Goal: Task Accomplishment & Management: Manage account settings

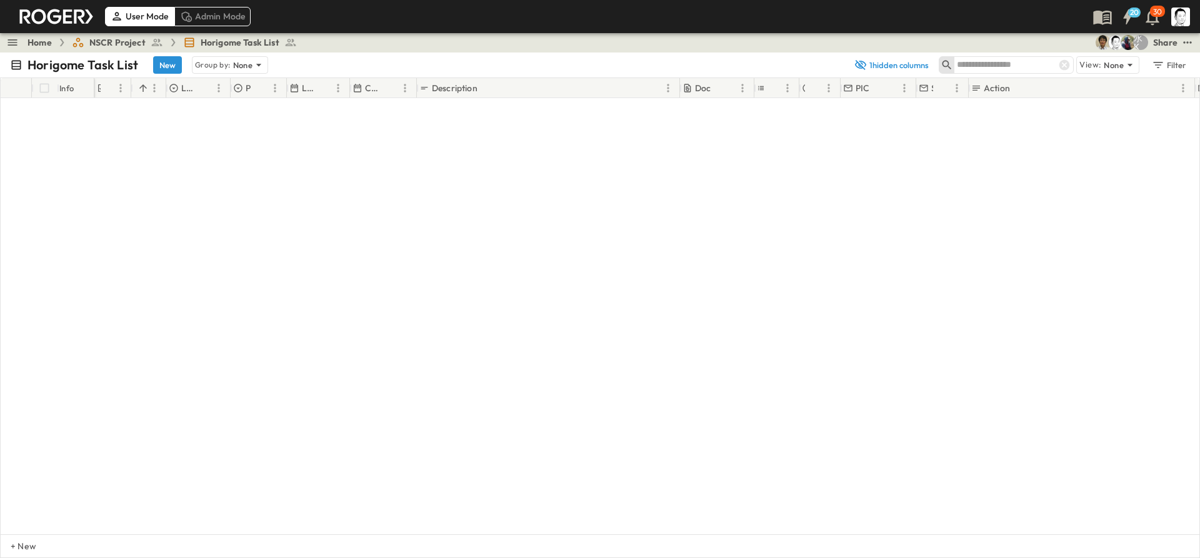
scroll to position [3375, 0]
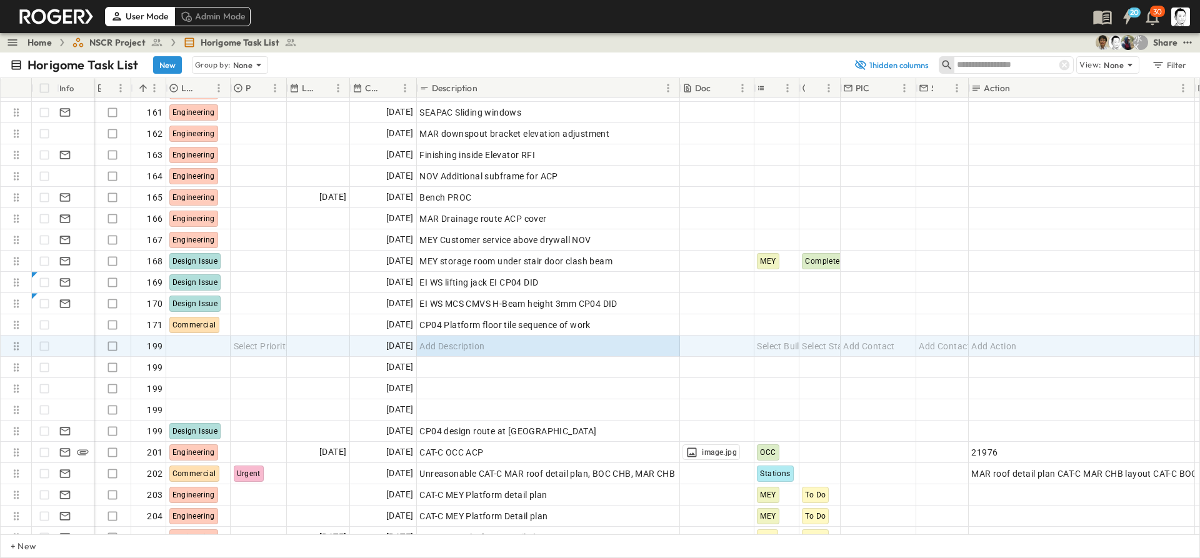
click at [132, 43] on span "NSCR Project" at bounding box center [117, 42] width 56 height 12
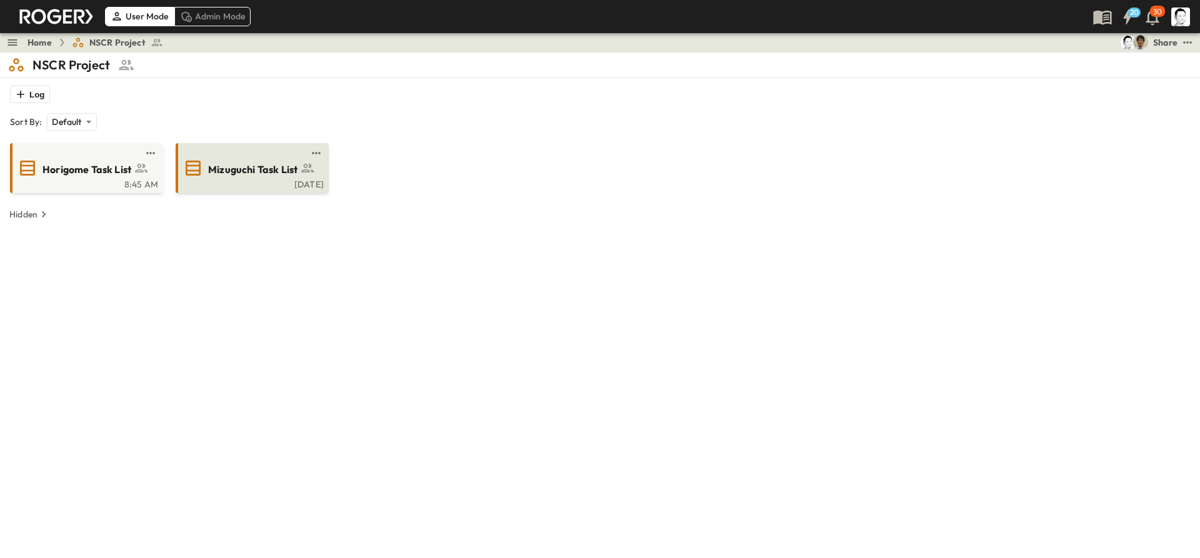
click at [221, 160] on div "Mizuguchi Task List" at bounding box center [265, 168] width 114 height 17
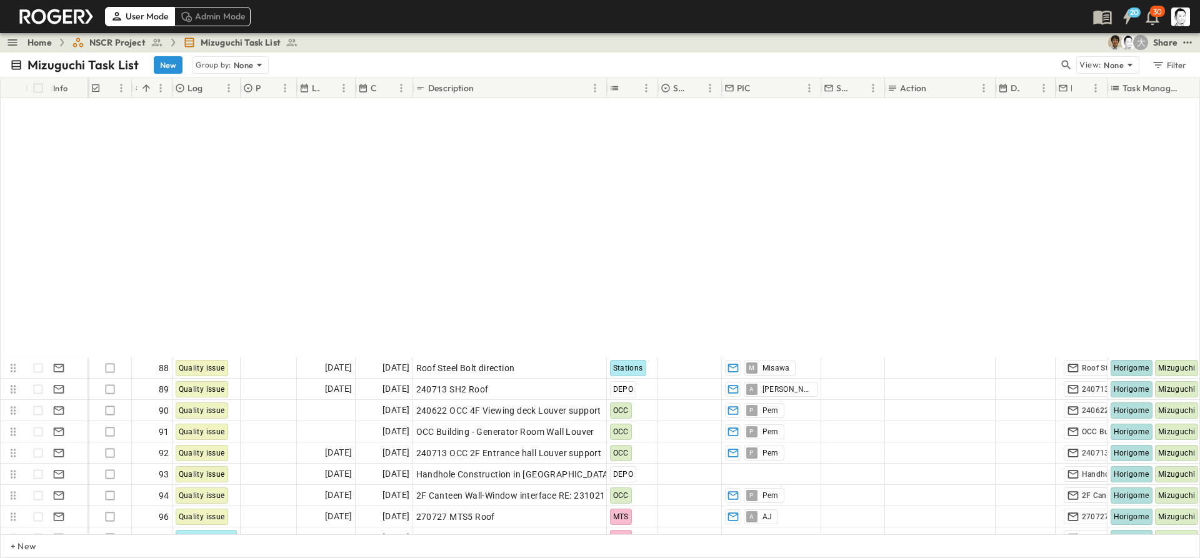
scroll to position [1604, 0]
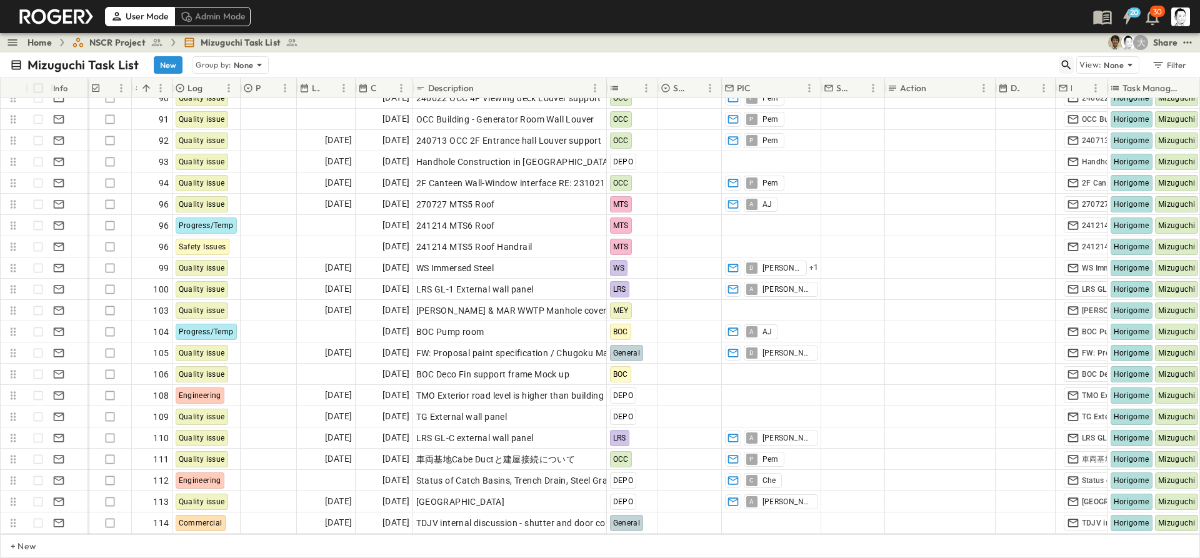
click at [1067, 66] on icon "button" at bounding box center [1066, 65] width 12 height 12
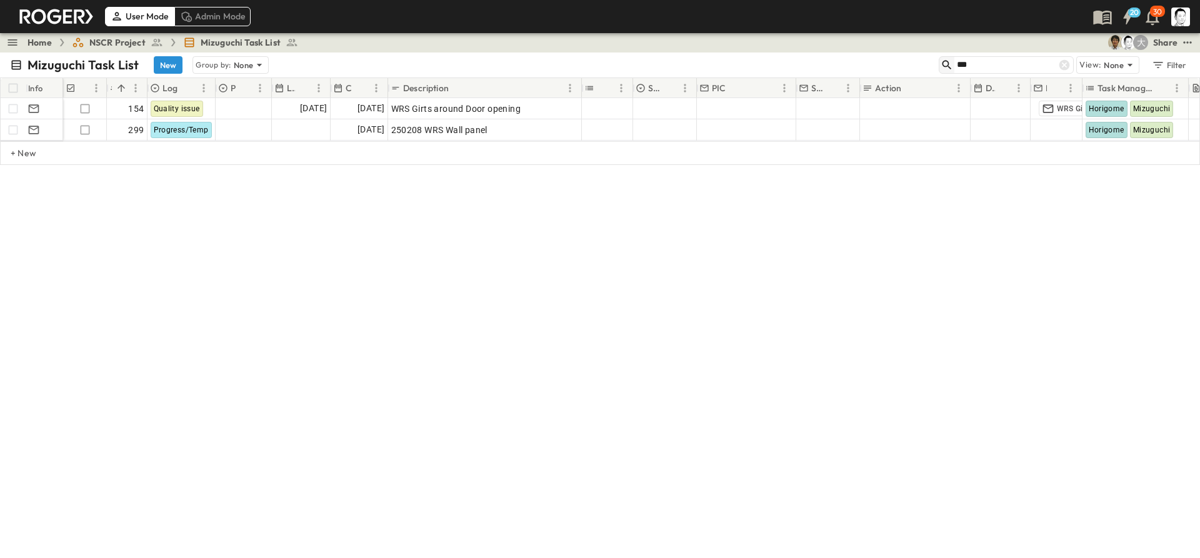
scroll to position [0, 0]
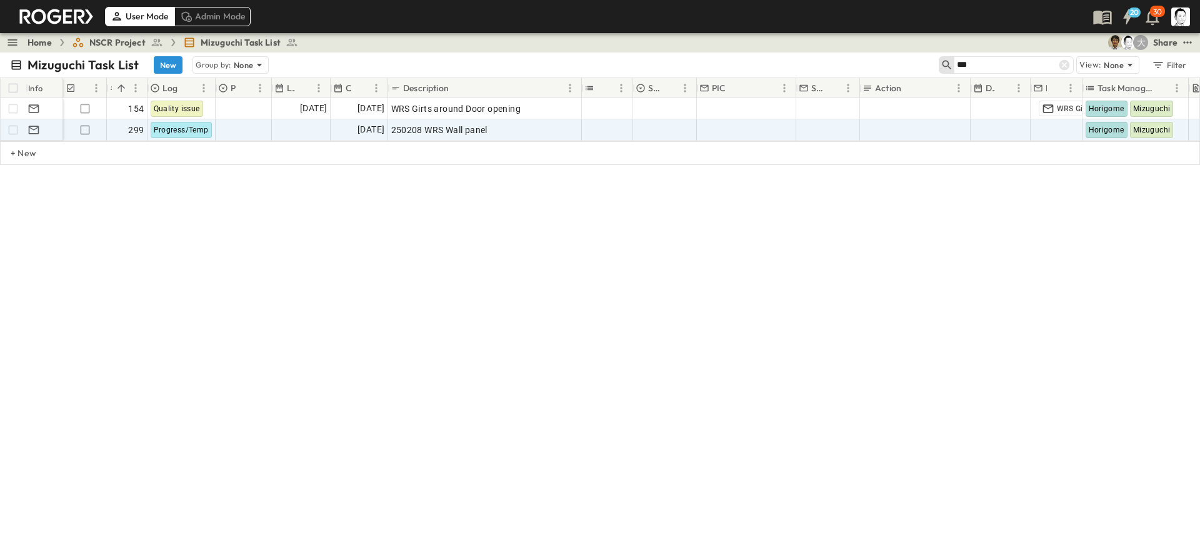
type input "***"
click at [164, 87] on icon "Duplicate Row(s)" at bounding box center [167, 87] width 12 height 12
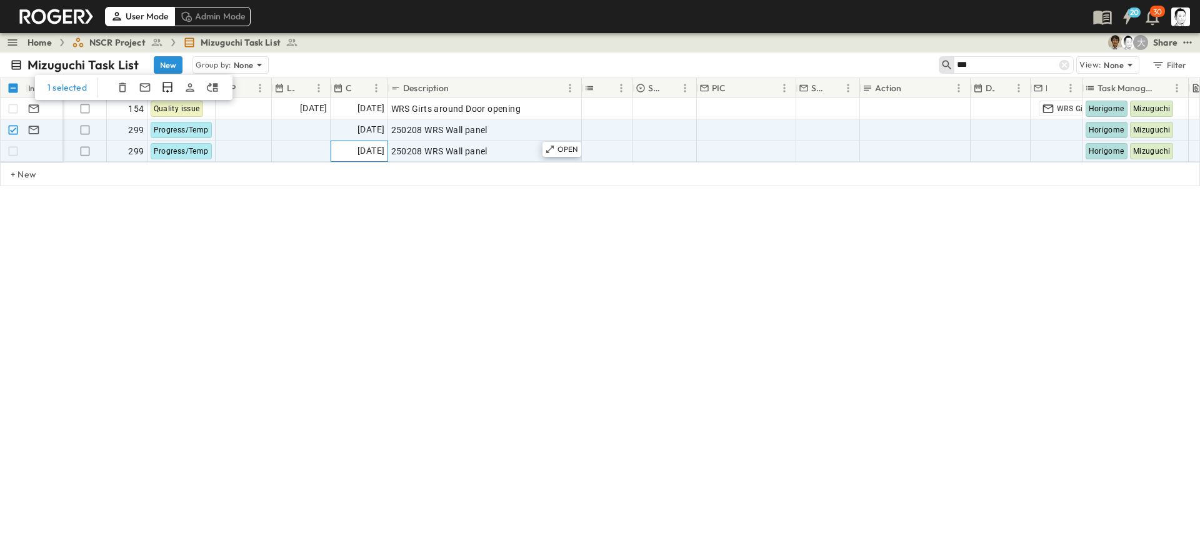
click at [377, 146] on span "[DATE]" at bounding box center [370, 151] width 27 height 14
click at [420, 155] on span "250208 WRS Wall panel" at bounding box center [439, 151] width 96 height 12
click at [361, 149] on span "[DATE]" at bounding box center [370, 151] width 27 height 14
click at [480, 148] on span "250208 WRS Wall panel" at bounding box center [439, 151] width 96 height 12
click at [562, 154] on p "OPEN" at bounding box center [567, 149] width 21 height 10
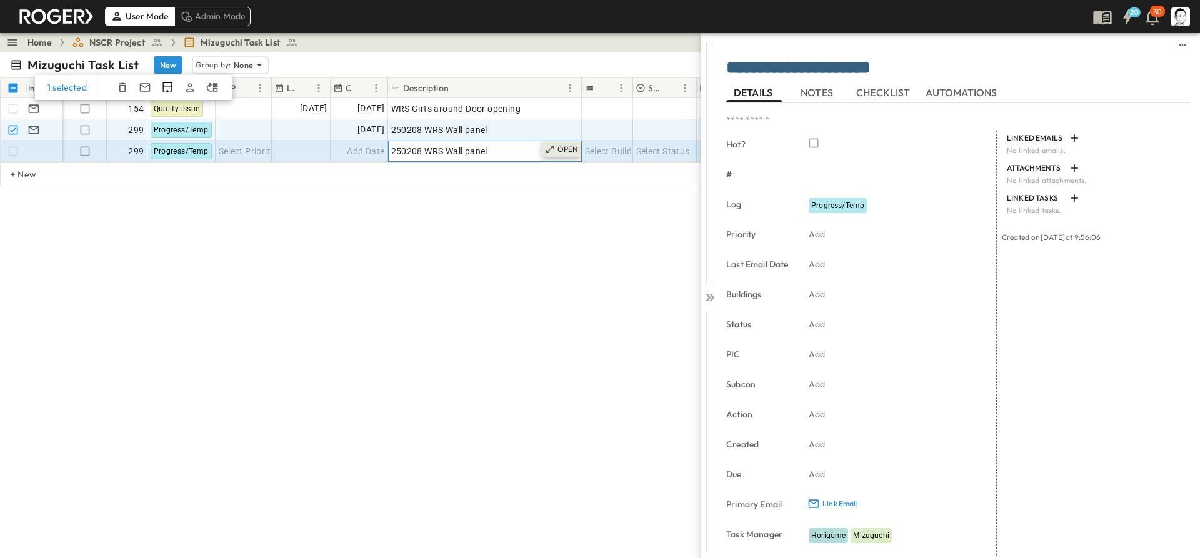
click at [577, 147] on p "OPEN" at bounding box center [567, 149] width 21 height 10
click at [519, 131] on div "250208 WRS Wall panel" at bounding box center [484, 129] width 187 height 17
click at [546, 128] on icon at bounding box center [550, 128] width 10 height 10
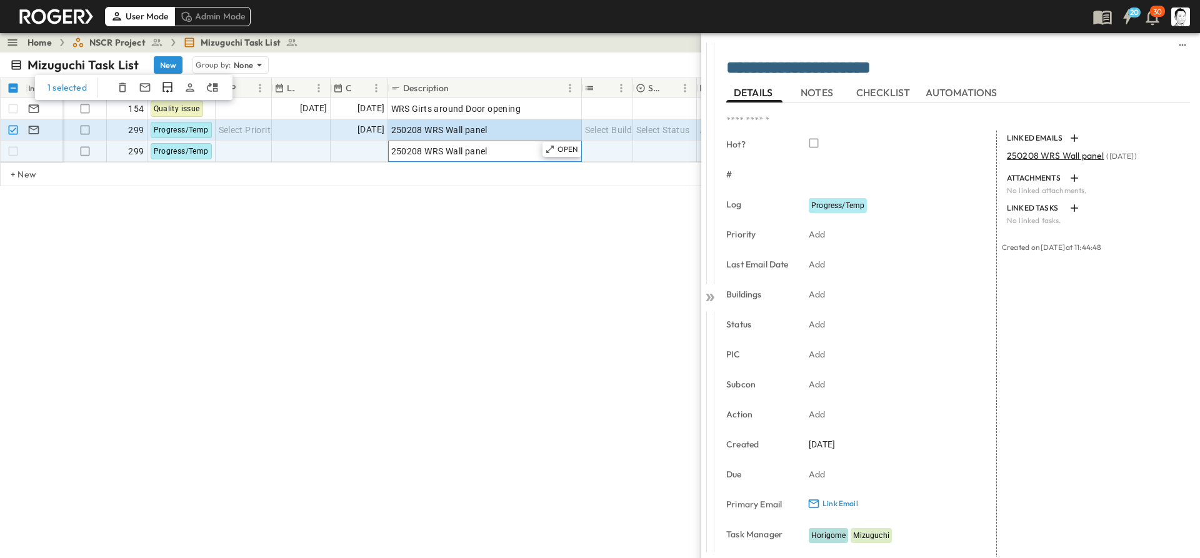
click at [505, 144] on div "250208 WRS Wall panel" at bounding box center [484, 150] width 187 height 17
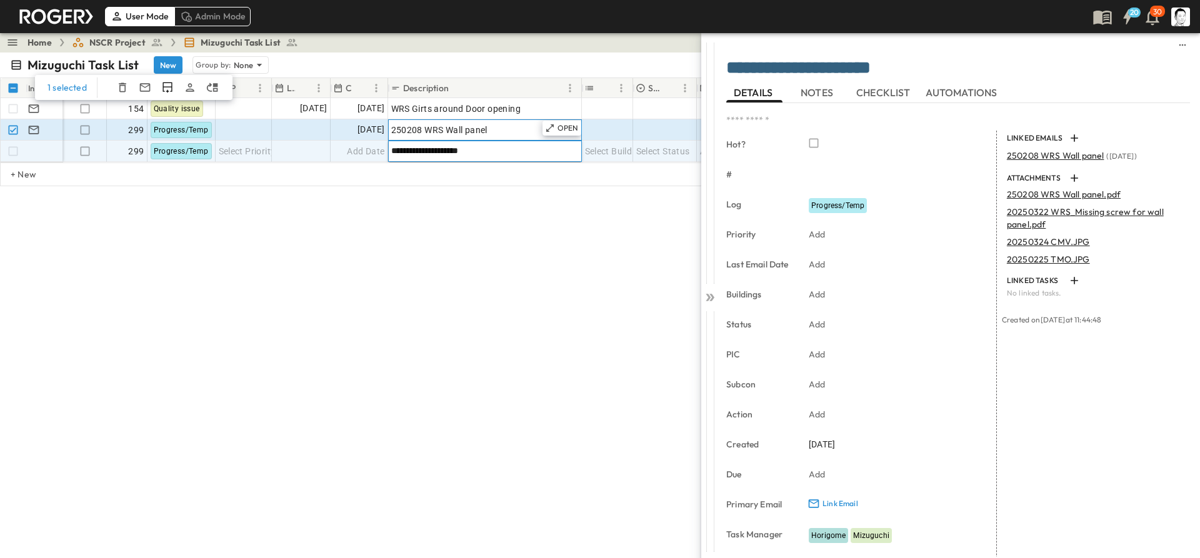
click at [509, 133] on div "250208 WRS Wall panel" at bounding box center [484, 129] width 187 height 17
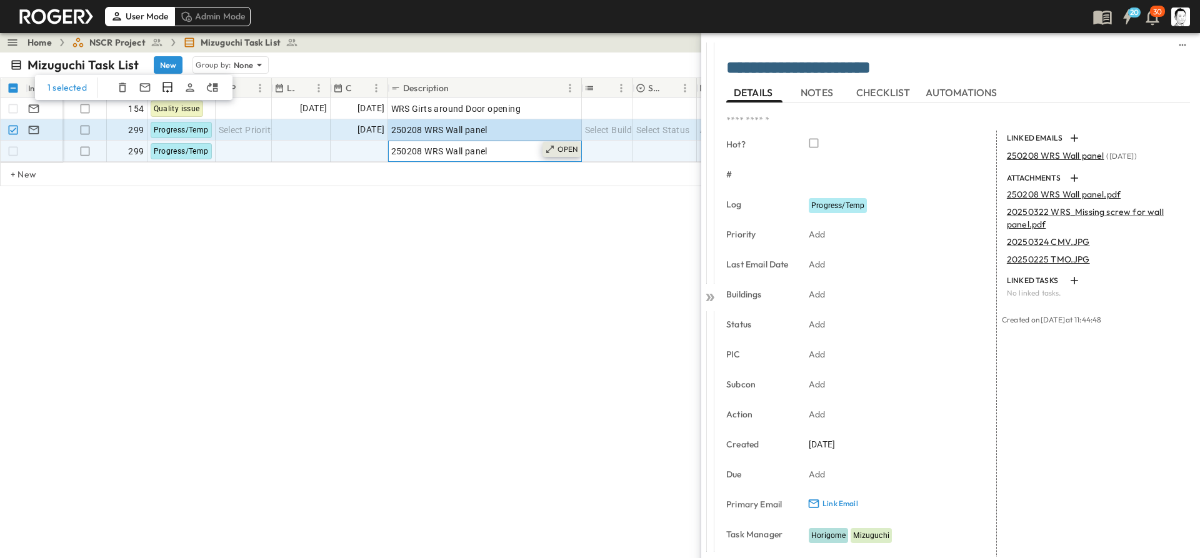
click at [557, 148] on p "OPEN" at bounding box center [567, 149] width 21 height 10
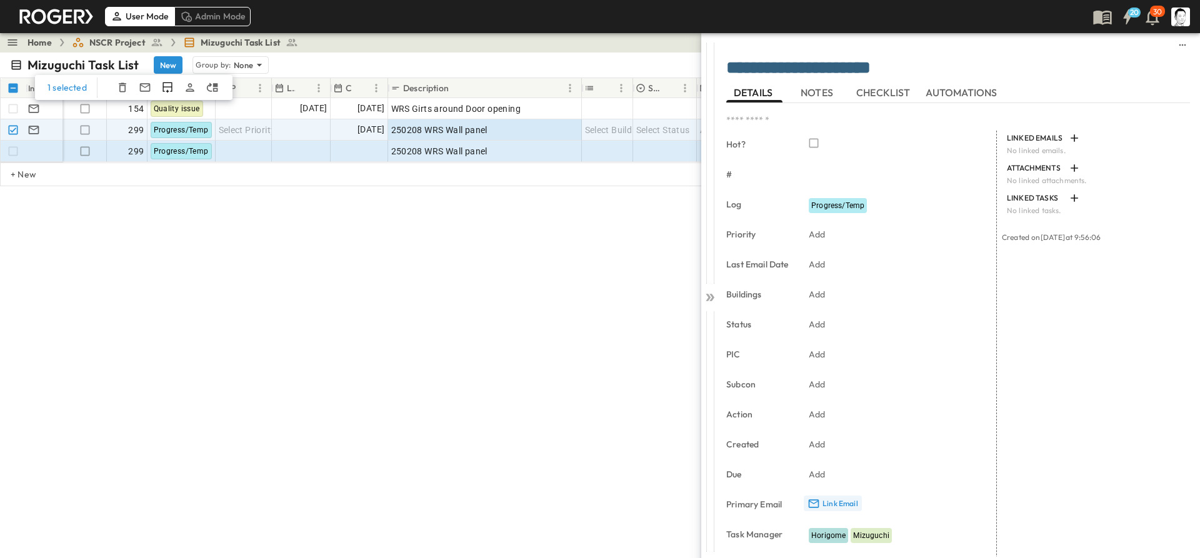
click at [833, 496] on button "Link Email" at bounding box center [833, 504] width 58 height 16
click at [830, 502] on p "Link Email" at bounding box center [840, 504] width 36 height 10
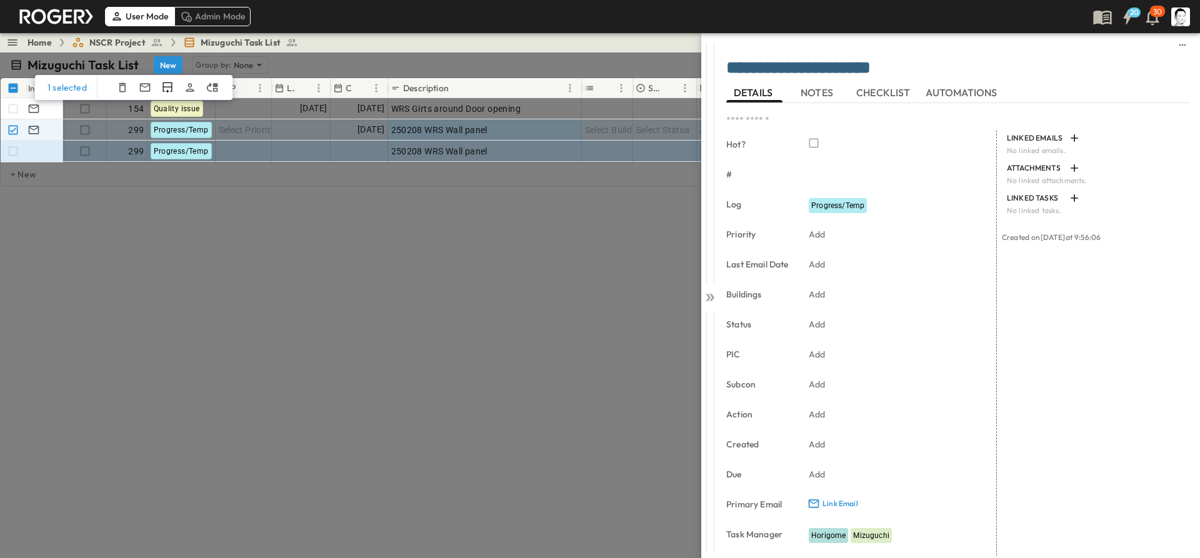
type input "***"
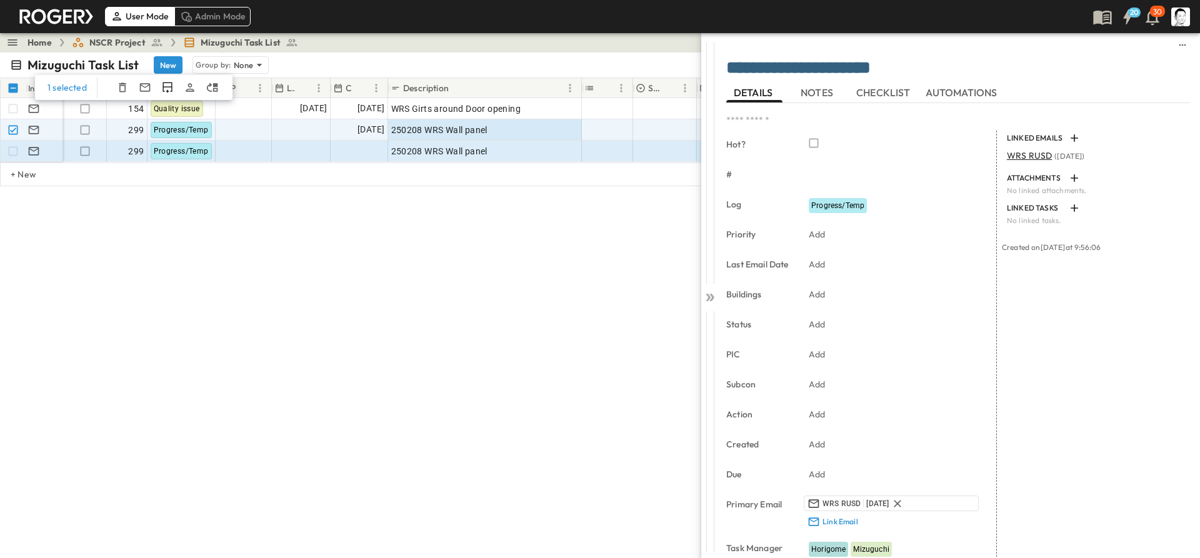
type textarea "********"
click at [709, 297] on icon at bounding box center [708, 297] width 5 height 7
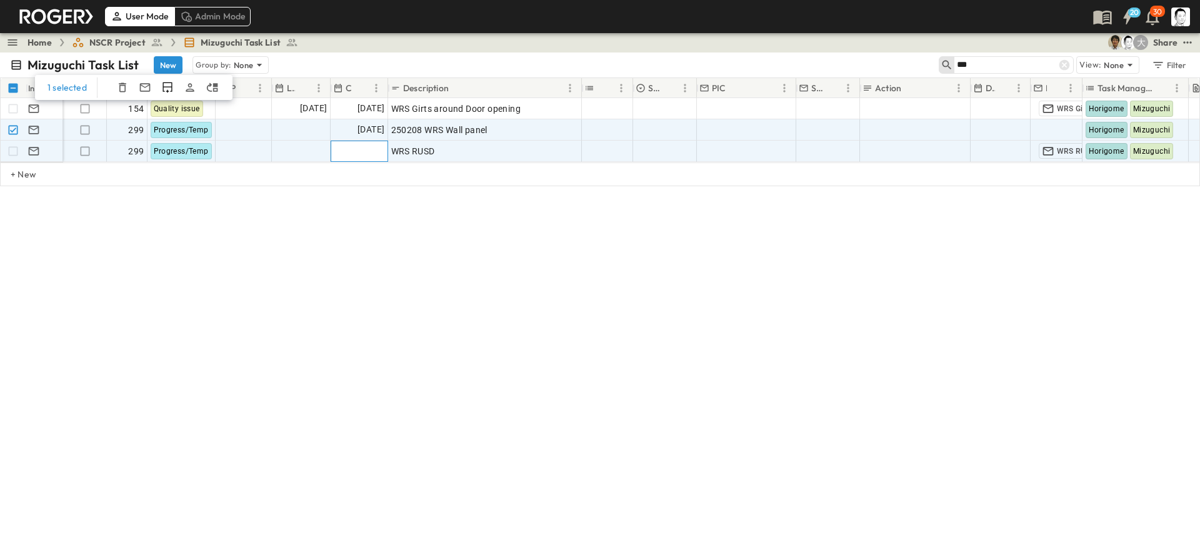
click at [360, 149] on span "Add Date" at bounding box center [365, 151] width 37 height 12
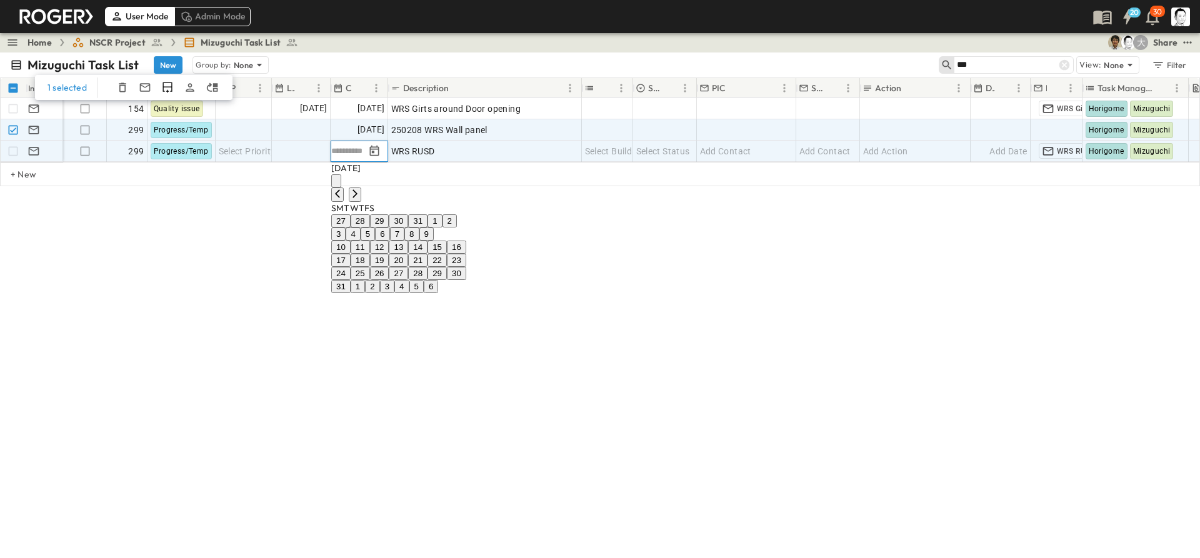
click at [360, 241] on button "4" at bounding box center [353, 233] width 14 height 13
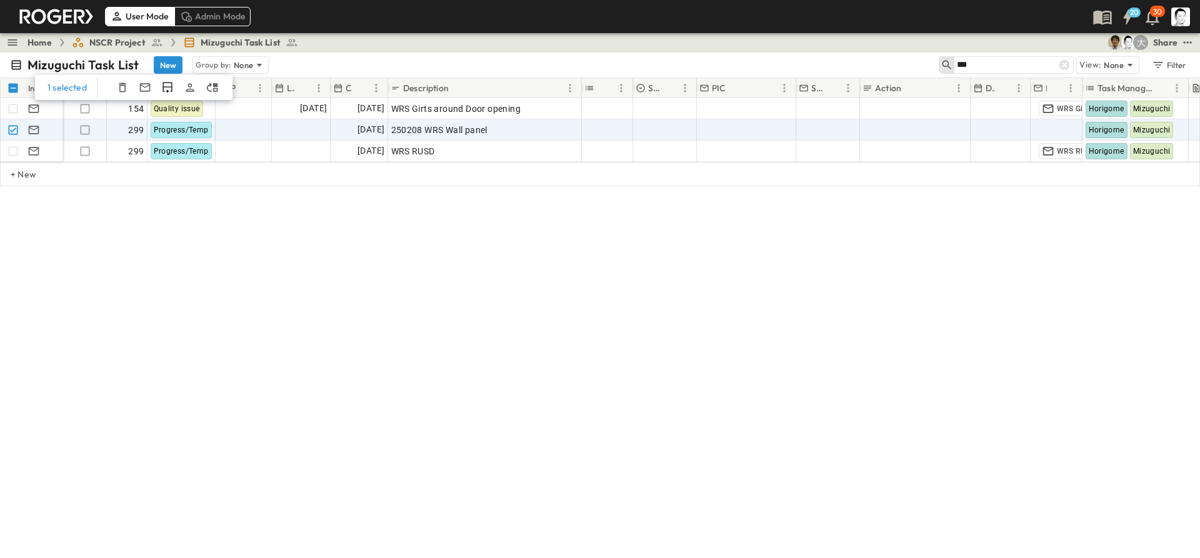
click at [316, 262] on div "1 selected Info Hot? # Log Priority Last Email Date Created Description Buildin…" at bounding box center [600, 170] width 1200 height 187
click at [1029, 69] on input "***" at bounding box center [1000, 65] width 87 height 18
click at [118, 41] on span "NSCR Project" at bounding box center [117, 42] width 56 height 12
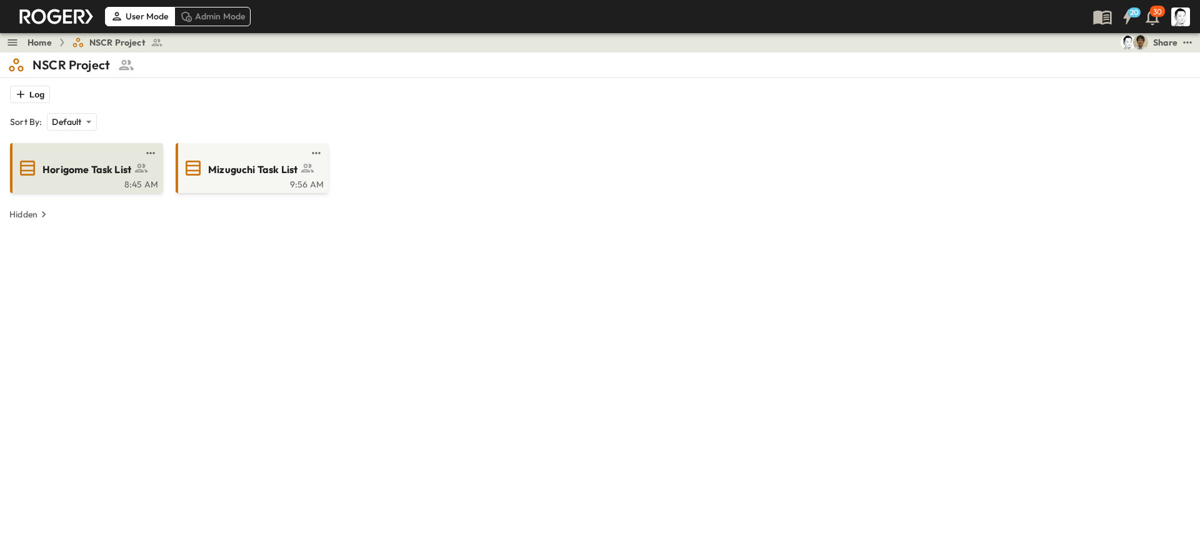
click at [106, 146] on div "Horigome Task List 8:45 AM" at bounding box center [86, 168] width 153 height 50
click at [103, 160] on div "Horigome Task List" at bounding box center [99, 168] width 114 height 17
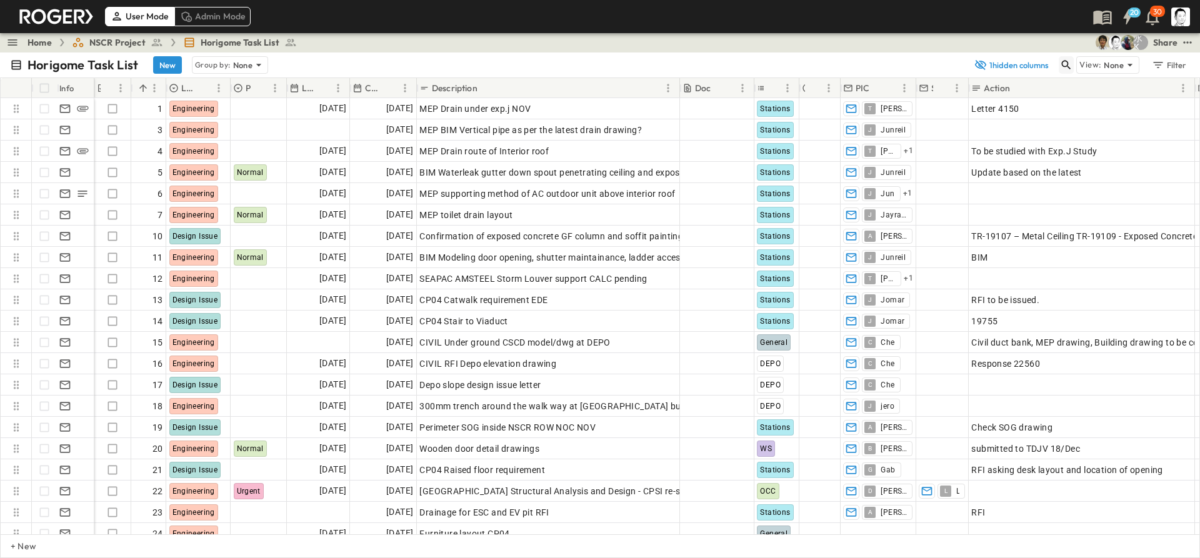
click at [1072, 63] on icon "button" at bounding box center [1066, 65] width 12 height 12
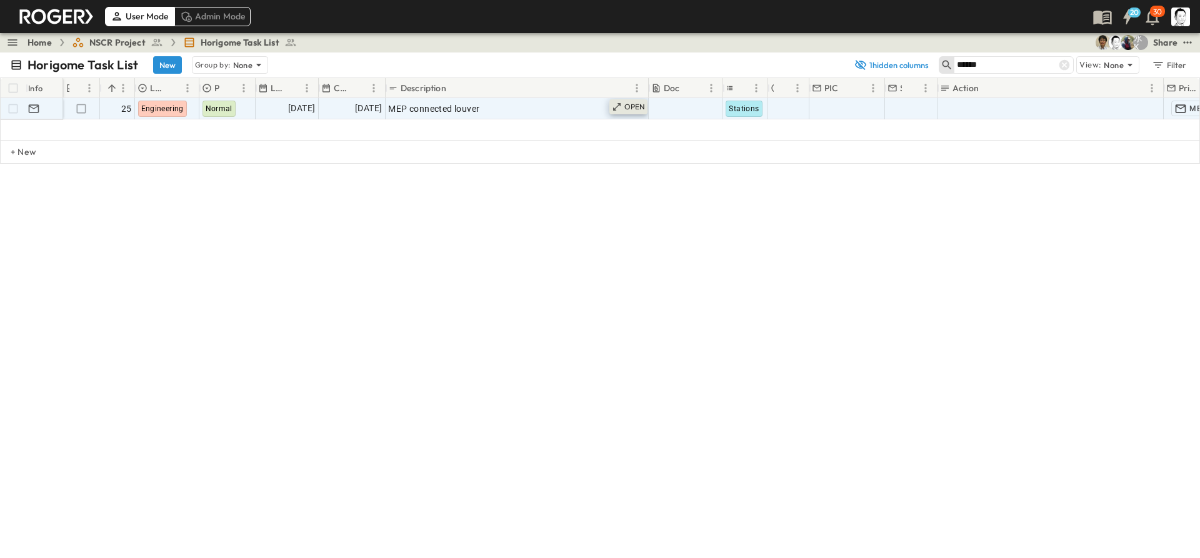
type input "******"
click at [619, 107] on icon at bounding box center [617, 107] width 10 height 10
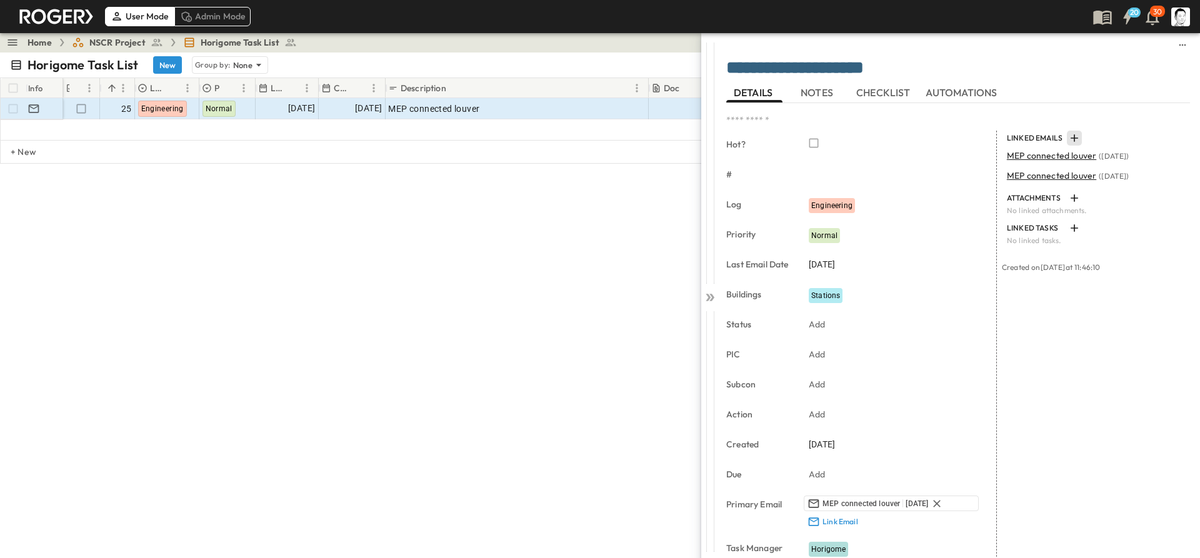
click at [1068, 139] on icon "button" at bounding box center [1074, 138] width 12 height 12
click at [1098, 166] on p "Link Existing Email" at bounding box center [1105, 172] width 84 height 12
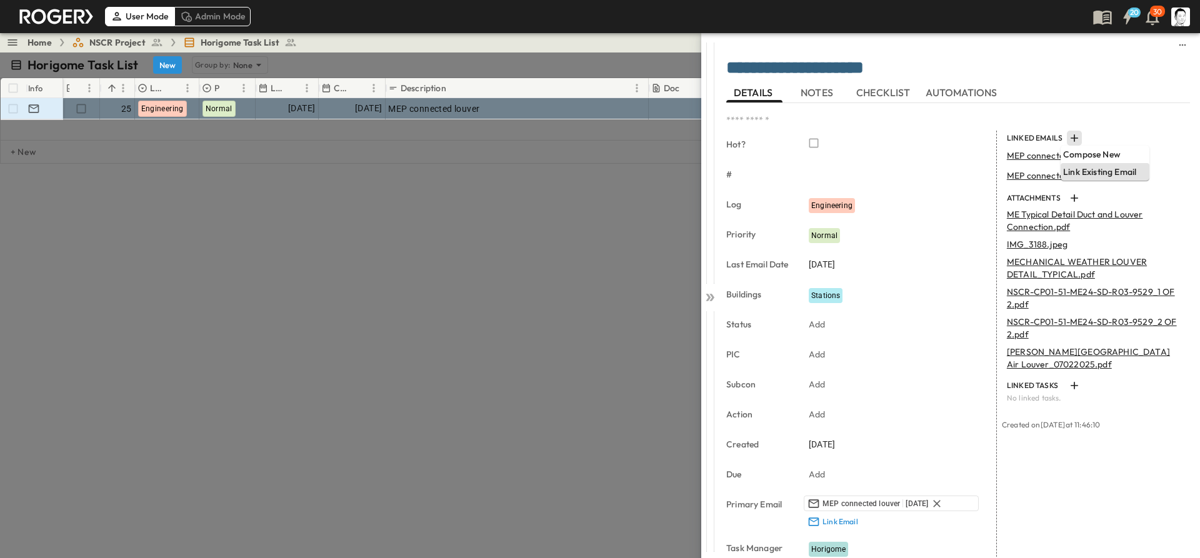
type input "**********"
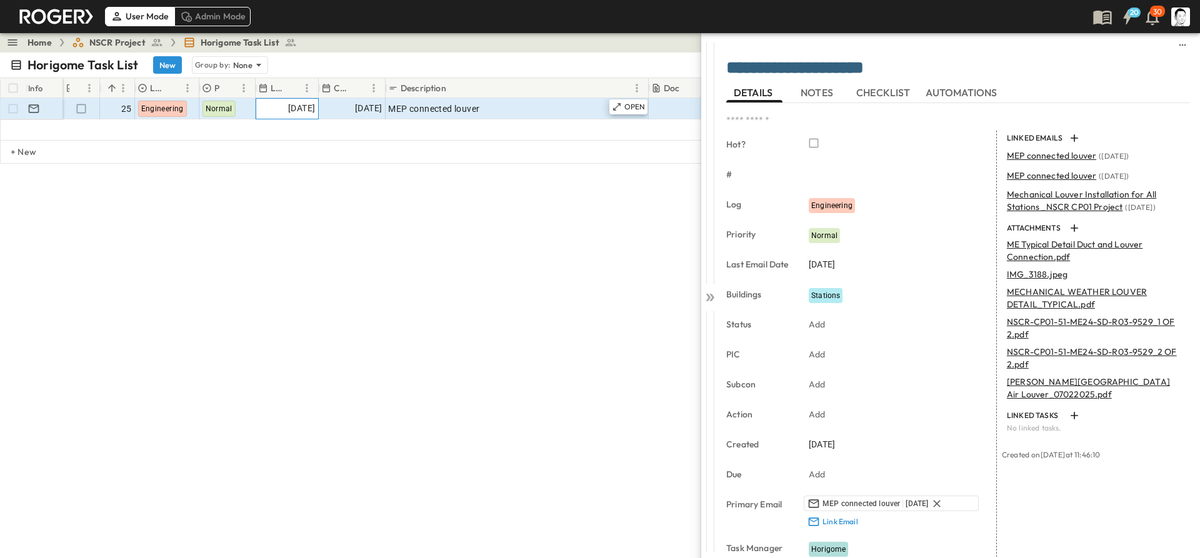
click at [288, 107] on span "[DATE]" at bounding box center [301, 108] width 27 height 14
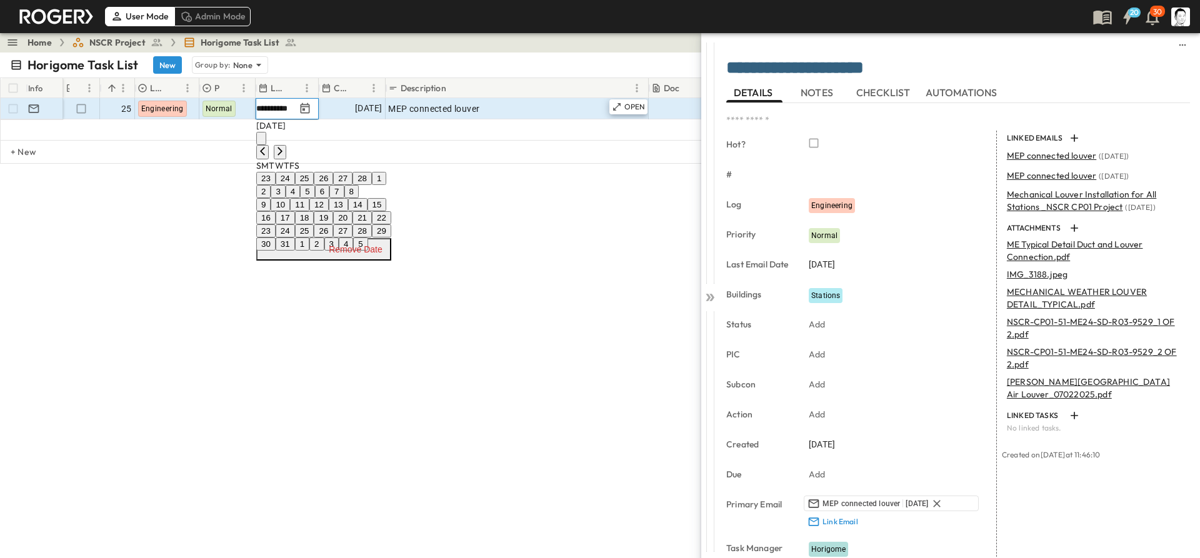
click at [391, 261] on button "Remove Date" at bounding box center [323, 249] width 135 height 22
click at [352, 211] on button "14" at bounding box center [342, 204] width 19 height 13
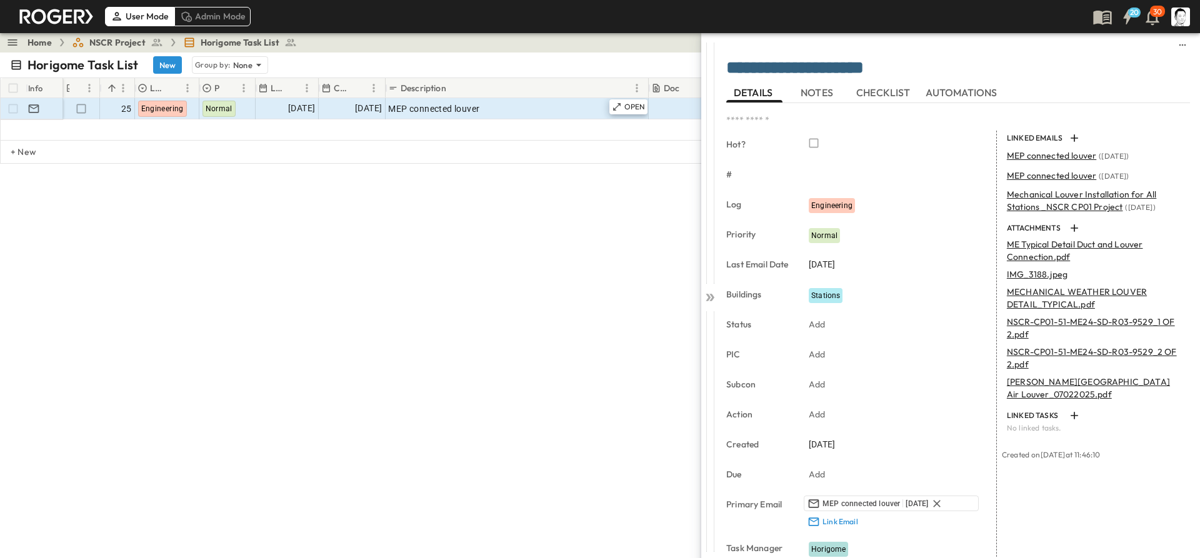
click at [381, 234] on div "Info Hot? # Log Priority Last Email Date Created Description Doc Buildings Stat…" at bounding box center [600, 170] width 1200 height 187
click at [350, 321] on div "Horigome Task List New Group by: None 1 hidden columns ****** View: None Filter…" at bounding box center [600, 305] width 1200 height 506
click at [708, 296] on icon at bounding box center [708, 297] width 5 height 7
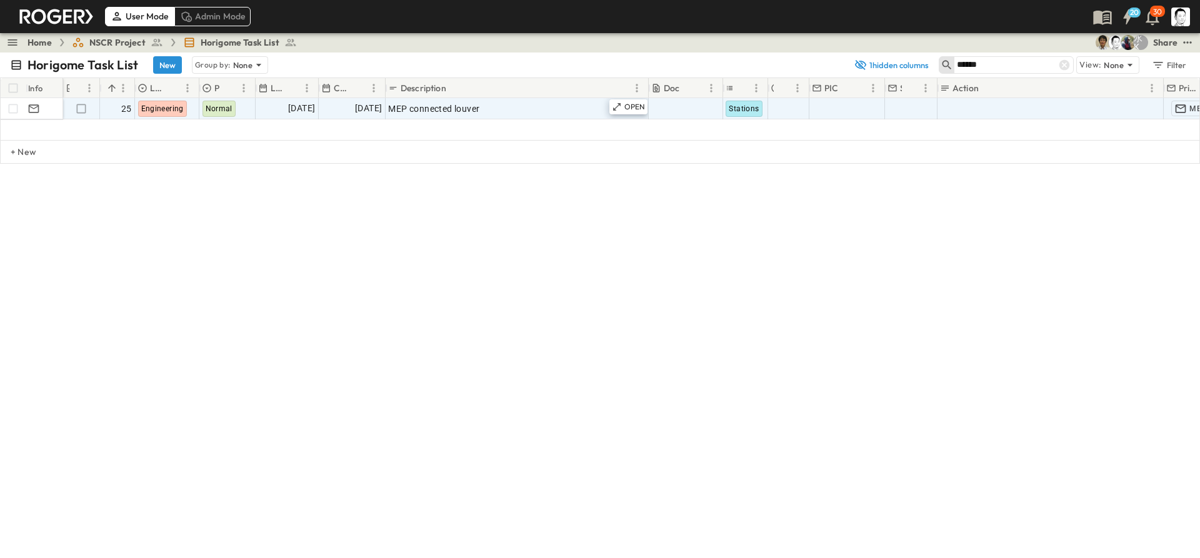
click at [673, 297] on div "Horigome Task List New Group by: None 1 hidden columns ****** View: None Filter…" at bounding box center [600, 305] width 1200 height 506
